Goal: Check status

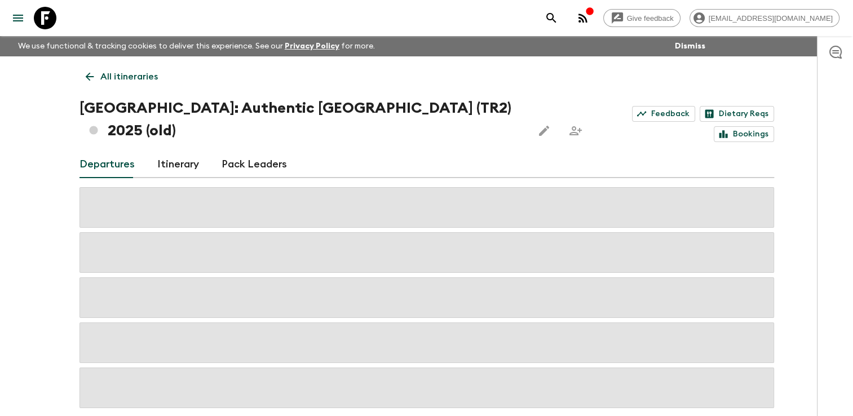
click at [87, 76] on icon at bounding box center [89, 77] width 8 height 8
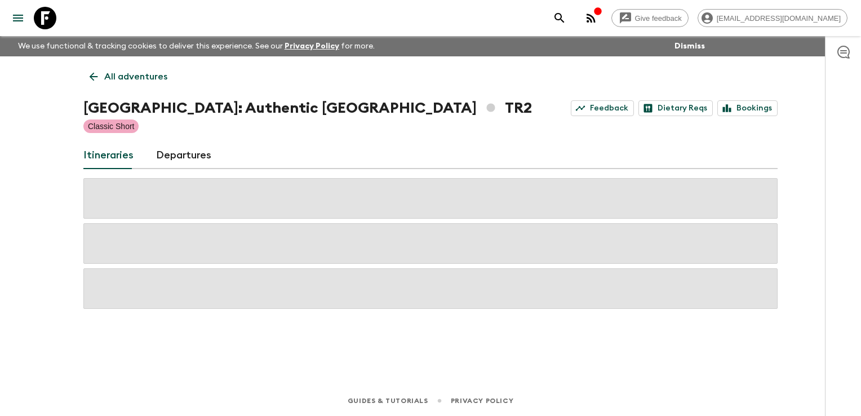
click at [87, 76] on icon at bounding box center [93, 76] width 12 height 12
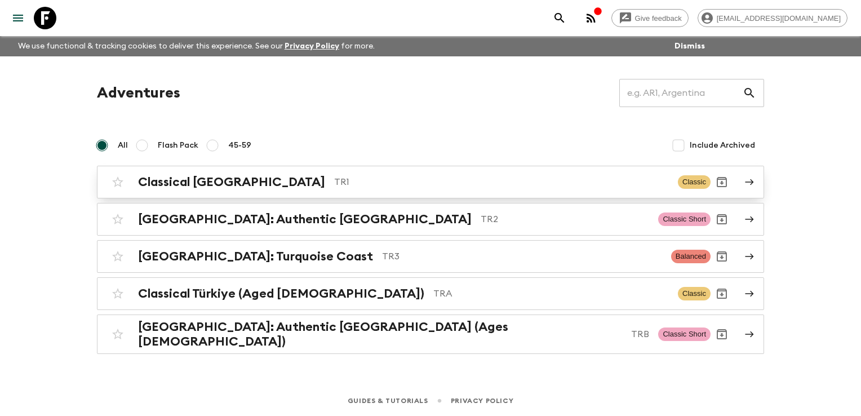
click at [185, 182] on h2 "Classical [GEOGRAPHIC_DATA]" at bounding box center [231, 182] width 187 height 15
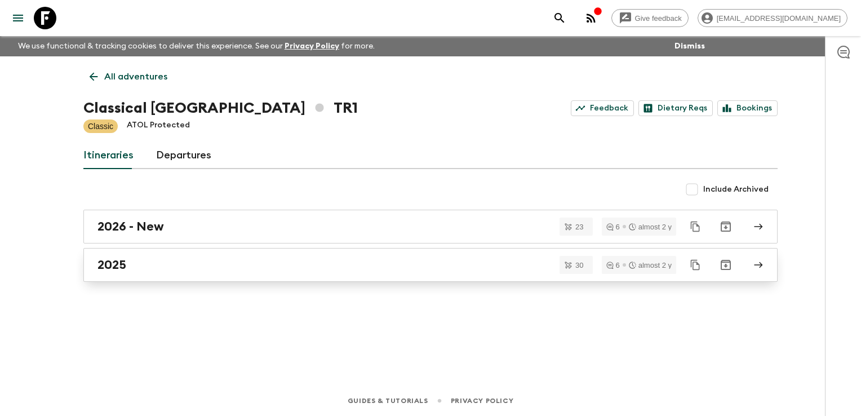
click at [135, 264] on div "2025" at bounding box center [420, 265] width 645 height 15
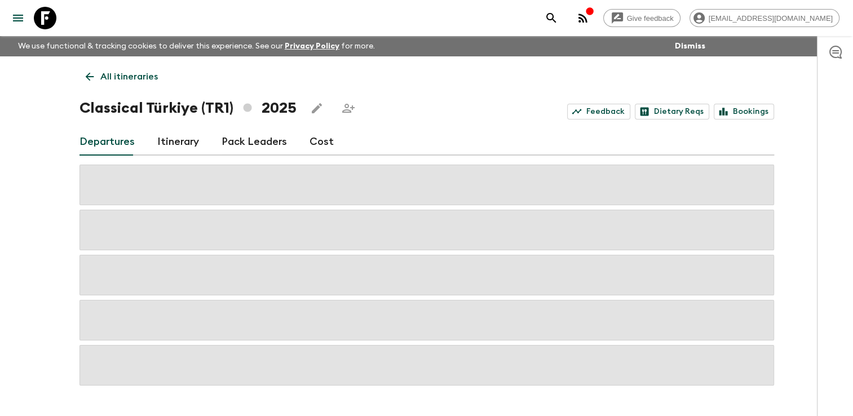
click at [42, 266] on div "Give feedback [EMAIL_ADDRESS][DOMAIN_NAME] We use functional & tracking cookies…" at bounding box center [426, 224] width 853 height 448
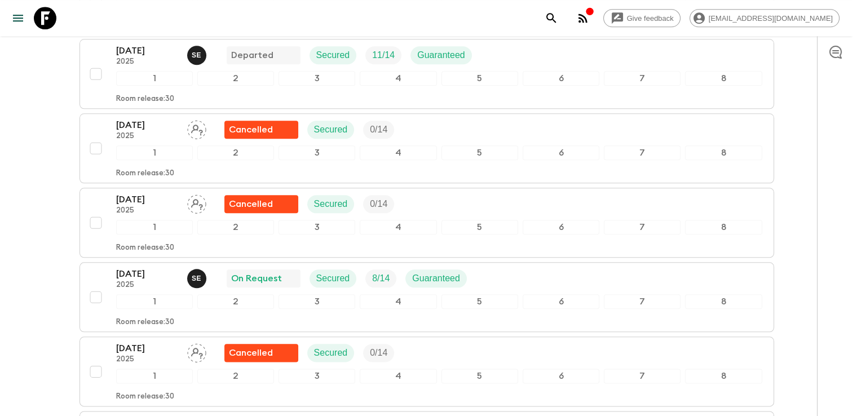
scroll to position [1265, 0]
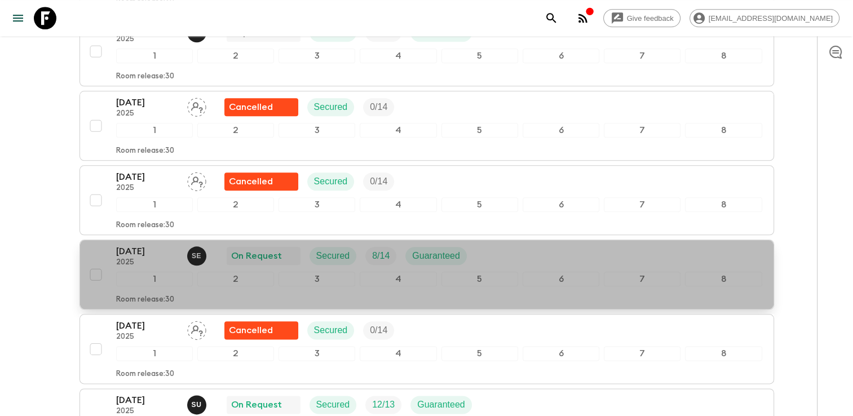
click at [494, 251] on div "[DATE] 2025 S E On Request Secured 8 / 14 Guaranteed" at bounding box center [439, 256] width 646 height 23
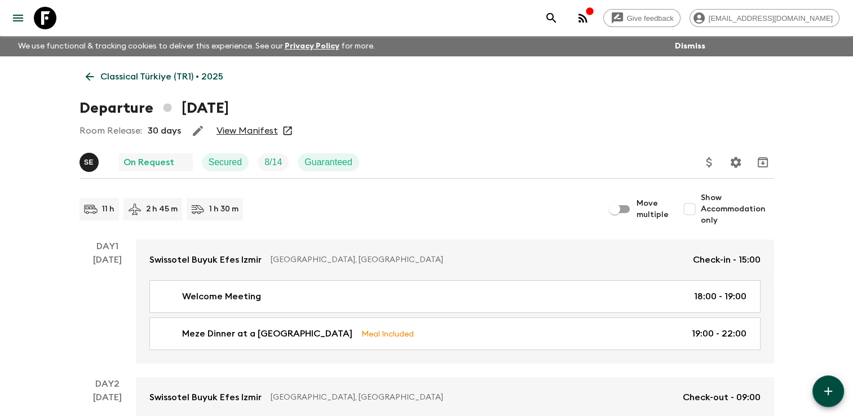
click at [262, 132] on link "View Manifest" at bounding box center [246, 130] width 61 height 11
